Goal: Task Accomplishment & Management: Use online tool/utility

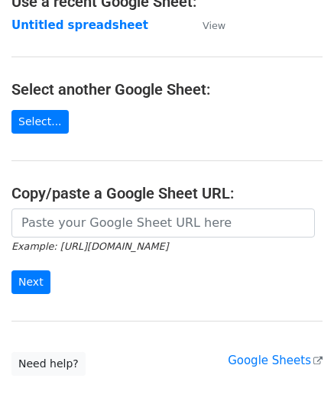
scroll to position [153, 0]
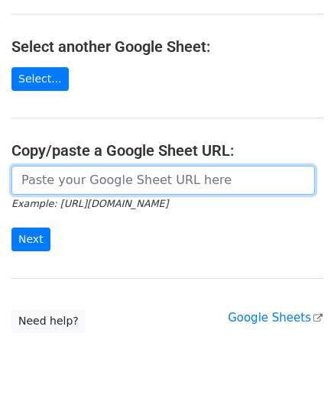
click at [70, 182] on input "url" at bounding box center [162, 180] width 303 height 29
paste input "[URL][DOMAIN_NAME]"
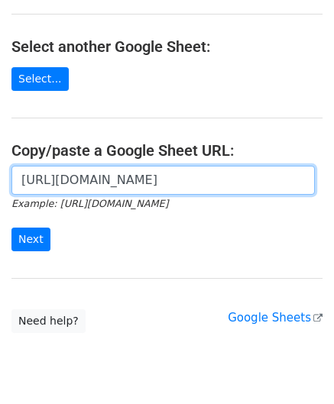
scroll to position [0, 347]
type input "[URL][DOMAIN_NAME]"
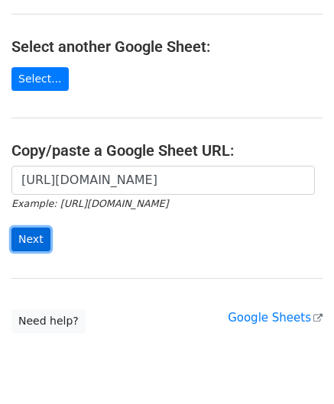
click at [28, 239] on input "Next" at bounding box center [30, 239] width 39 height 24
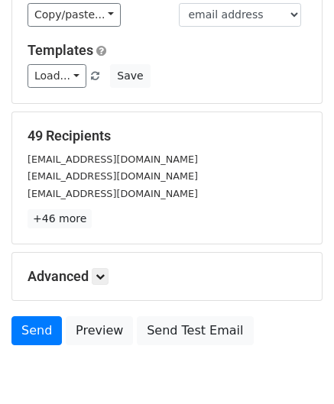
scroll to position [186, 0]
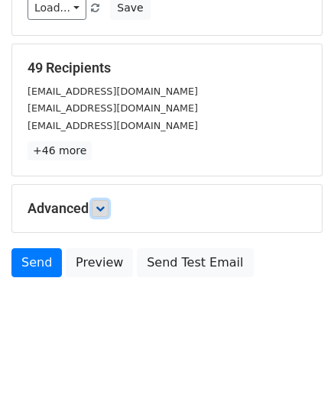
click at [108, 207] on link at bounding box center [100, 208] width 17 height 17
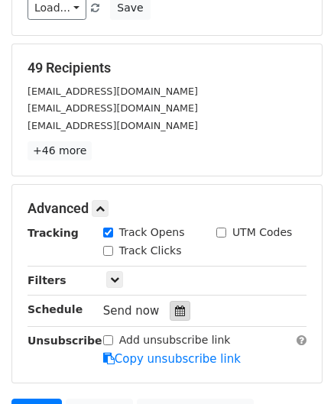
click at [175, 305] on icon at bounding box center [180, 310] width 10 height 11
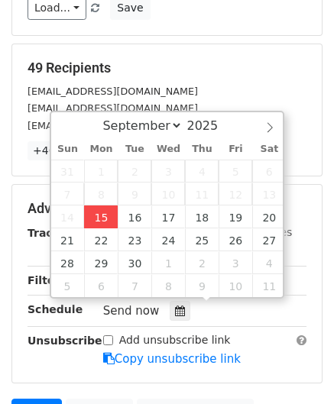
type input "[DATE] 12:00"
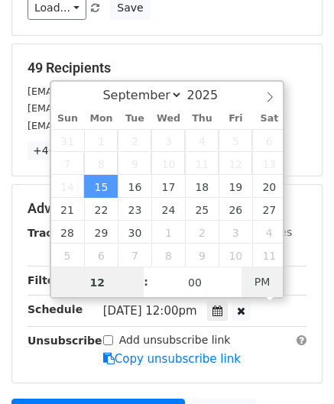
paste input "1"
type input "11"
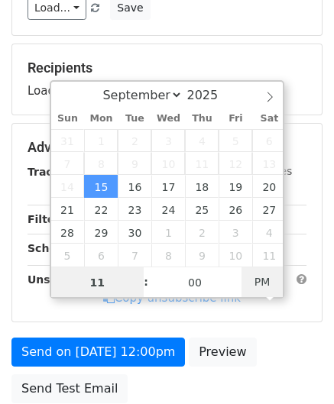
type input "[DATE] 11:00"
click at [260, 283] on span "PM" at bounding box center [262, 281] width 42 height 31
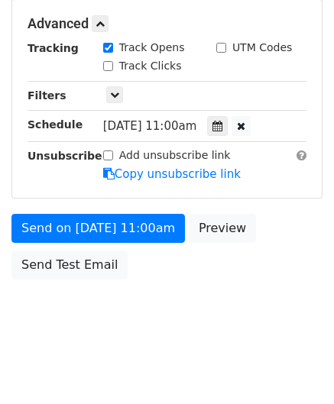
scroll to position [371, 0]
